Goal: Information Seeking & Learning: Get advice/opinions

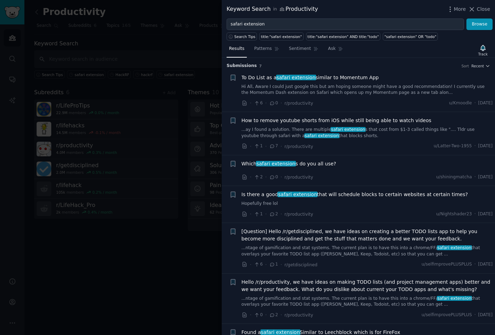
click at [262, 75] on span "To Do List as a safari extension similar to Momentum App" at bounding box center [310, 77] width 137 height 7
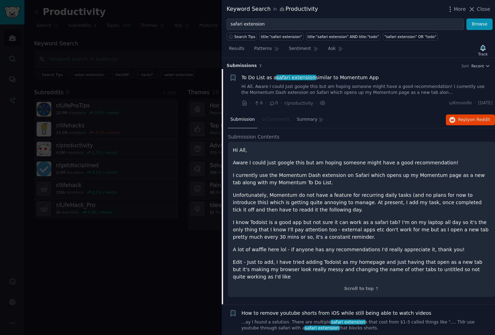
drag, startPoint x: 288, startPoint y: 191, endPoint x: 342, endPoint y: 197, distance: 53.6
click at [340, 219] on p "I know Todoist is a good app but not sure it can work as a safari tab? I'm on m…" at bounding box center [361, 230] width 257 height 22
drag, startPoint x: 295, startPoint y: 211, endPoint x: 337, endPoint y: 211, distance: 41.8
click at [330, 246] on p "A lot of waffle here lol - if anyone has any recommendations I'd really appreci…" at bounding box center [361, 249] width 257 height 7
drag, startPoint x: 264, startPoint y: 197, endPoint x: 326, endPoint y: 201, distance: 62.2
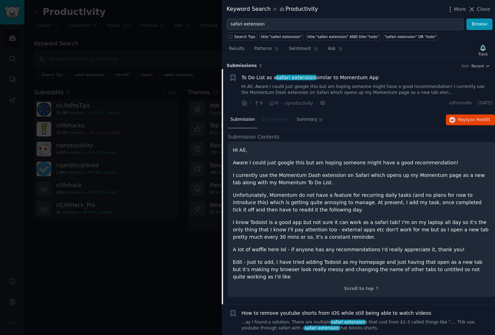
click at [326, 258] on p "Edit - Just to add, I have tried adding Todoist as my homepage and just having …" at bounding box center [361, 269] width 257 height 22
click at [268, 258] on p "Edit - Just to add, I have tried adding Todoist as my homepage and just having …" at bounding box center [361, 269] width 257 height 22
drag, startPoint x: 288, startPoint y: 190, endPoint x: 399, endPoint y: 221, distance: 115.6
click at [399, 221] on div "Hi All, Aware I could just google this but am hoping someone might have a good …" at bounding box center [361, 219] width 267 height 155
drag, startPoint x: 378, startPoint y: 181, endPoint x: 408, endPoint y: 174, distance: 31.3
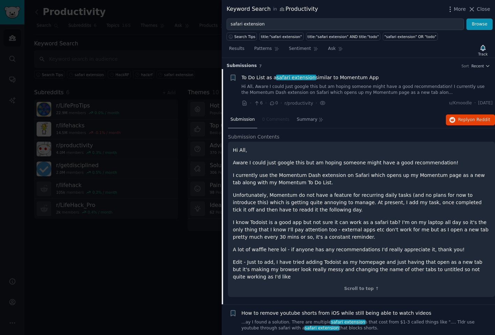
click at [396, 178] on div "Hi All, Aware I could just google this but am hoping someone might have a good …" at bounding box center [361, 213] width 257 height 134
drag, startPoint x: 409, startPoint y: 183, endPoint x: 433, endPoint y: 183, distance: 24.1
click at [433, 258] on p "Edit - Just to add, I have tried adding Todoist as my homepage and just having …" at bounding box center [361, 269] width 257 height 22
drag, startPoint x: 286, startPoint y: 191, endPoint x: 298, endPoint y: 191, distance: 11.5
click at [298, 258] on p "Edit - Just to add, I have tried adding Todoist as my homepage and just having …" at bounding box center [361, 269] width 257 height 22
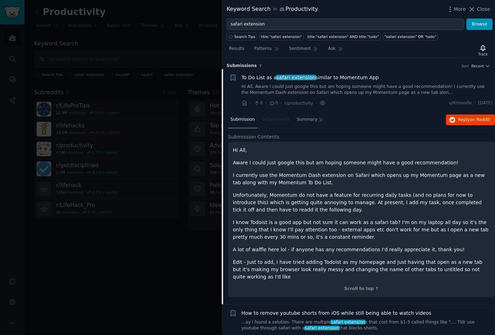
drag, startPoint x: 297, startPoint y: 110, endPoint x: 446, endPoint y: 117, distance: 149.4
click at [446, 191] on p "Unfortunately, Momentum do not have a feature for recurring daily tasks (and no…" at bounding box center [361, 202] width 257 height 22
drag, startPoint x: 240, startPoint y: 147, endPoint x: 340, endPoint y: 148, distance: 99.7
click at [340, 219] on p "I know Todoist is a good app but not sure it can work as a safari tab? I'm on m…" at bounding box center [361, 230] width 257 height 22
drag, startPoint x: 349, startPoint y: 147, endPoint x: 389, endPoint y: 145, distance: 40.1
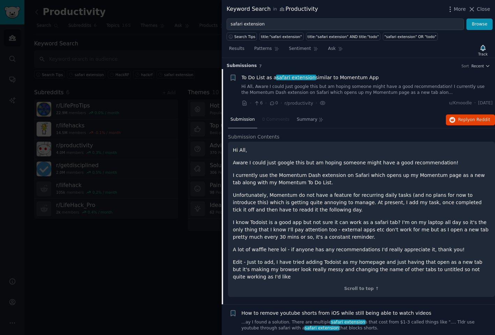
click at [388, 219] on p "I know Todoist is a good app but not sure it can work as a safari tab? I'm on m…" at bounding box center [361, 230] width 257 height 22
drag, startPoint x: 395, startPoint y: 145, endPoint x: 416, endPoint y: 145, distance: 21.3
click at [416, 219] on p "I know Todoist is a good app but not sure it can work as a safari tab? I'm on m…" at bounding box center [361, 230] width 257 height 22
drag, startPoint x: 432, startPoint y: 146, endPoint x: 457, endPoint y: 145, distance: 25.1
click at [457, 219] on p "I know Todoist is a good app but not sure it can work as a safari tab? I'm on m…" at bounding box center [361, 230] width 257 height 22
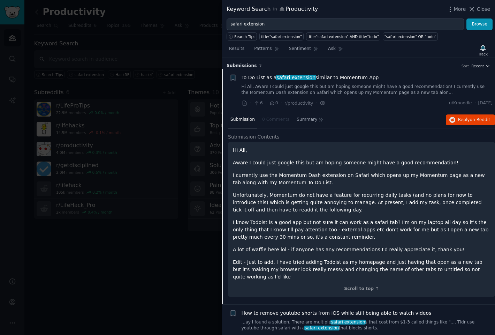
click at [284, 181] on div "Hi All, Aware I could just google this but am hoping someone might have a good …" at bounding box center [361, 219] width 267 height 155
click at [351, 169] on div "Hi All, Aware I could just google this but am hoping someone might have a good …" at bounding box center [361, 213] width 257 height 134
drag, startPoint x: 251, startPoint y: 160, endPoint x: 330, endPoint y: 162, distance: 79.5
click at [330, 258] on p "Edit - Just to add, I have tried adding Todoist as my homepage and just having …" at bounding box center [361, 269] width 257 height 22
drag, startPoint x: 399, startPoint y: 157, endPoint x: 433, endPoint y: 156, distance: 33.8
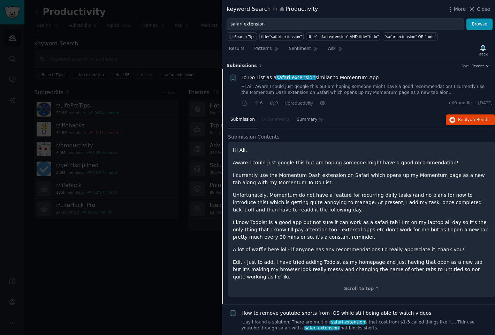
click at [433, 258] on p "Edit - Just to add, I have tried adding Todoist as my homepage and just having …" at bounding box center [361, 269] width 257 height 22
drag, startPoint x: 258, startPoint y: 157, endPoint x: 282, endPoint y: 155, distance: 23.8
click at [282, 258] on p "Edit - Just to add, I have tried adding Todoist as my homepage and just having …" at bounding box center [361, 269] width 257 height 22
drag, startPoint x: 298, startPoint y: 165, endPoint x: 321, endPoint y: 165, distance: 23.7
click at [321, 258] on p "Edit - Just to add, I have tried adding Todoist as my homepage and just having …" at bounding box center [361, 269] width 257 height 22
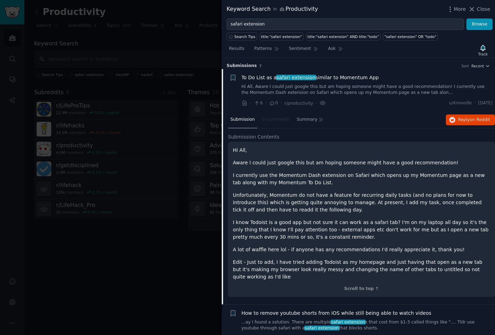
drag, startPoint x: 361, startPoint y: 166, endPoint x: 388, endPoint y: 166, distance: 26.5
click at [388, 258] on p "Edit - Just to add, I have tried adding Todoist as my homepage and just having …" at bounding box center [361, 269] width 257 height 22
click at [366, 285] on div "Scroll to top ↑" at bounding box center [361, 288] width 257 height 6
click at [421, 94] on link "Hi All, Aware I could just google this but am hoping someone might have a good …" at bounding box center [367, 90] width 251 height 12
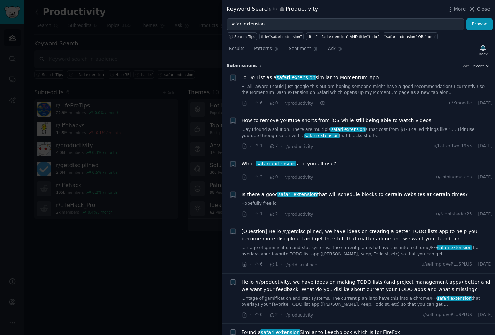
click at [313, 160] on span "Which safari extension s do you all use?" at bounding box center [289, 163] width 95 height 7
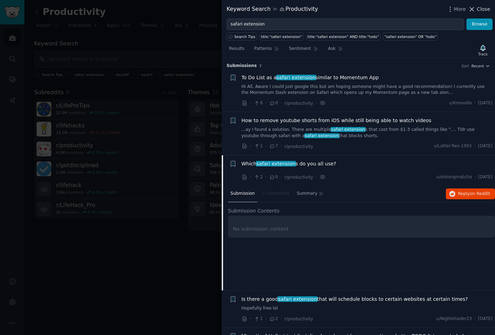
click at [480, 11] on span "Close" at bounding box center [483, 9] width 13 height 7
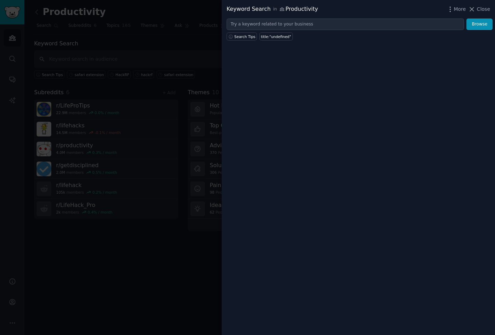
click at [144, 41] on div at bounding box center [247, 167] width 495 height 335
